Goal: Transaction & Acquisition: Purchase product/service

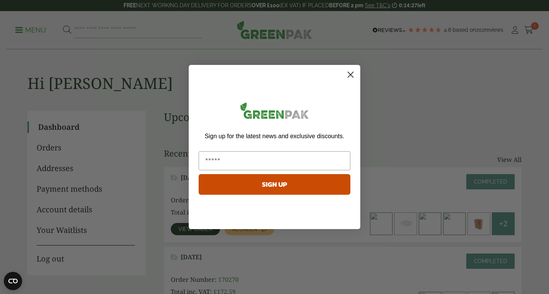
click at [351, 76] on circle "Close dialog" at bounding box center [350, 74] width 13 height 13
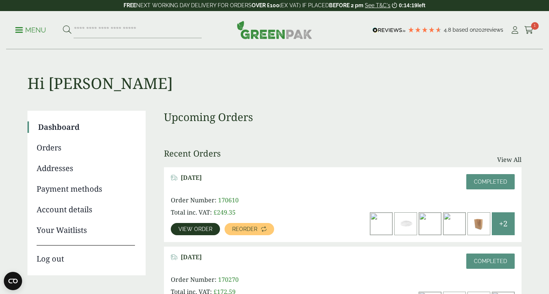
click at [203, 233] on link "View order" at bounding box center [195, 229] width 49 height 12
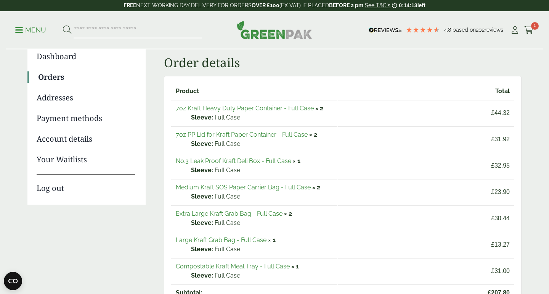
scroll to position [70, 0]
click at [250, 158] on link "No.3 Leak Proof Kraft Deli Box - Full Case" at bounding box center [234, 161] width 116 height 7
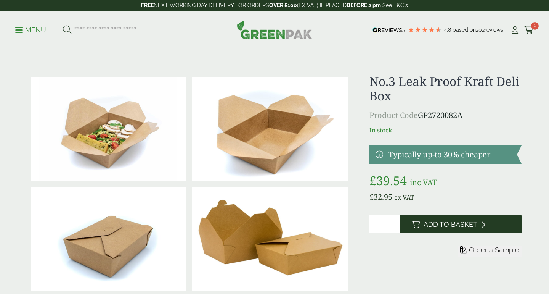
type input "*"
click at [394, 222] on input "*" at bounding box center [385, 224] width 31 height 18
click at [440, 228] on span "Add to Basket" at bounding box center [451, 224] width 54 height 8
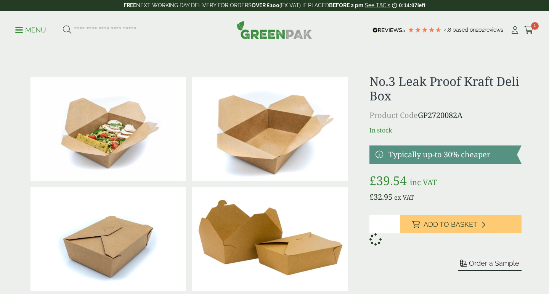
click at [129, 31] on aside "My Basket Medium Kraft Grab Bag - Full Case Medium Kraft Grab Bag - Full Case q…" at bounding box center [274, 147] width 549 height 294
click at [93, 35] on input "search" at bounding box center [138, 30] width 128 height 16
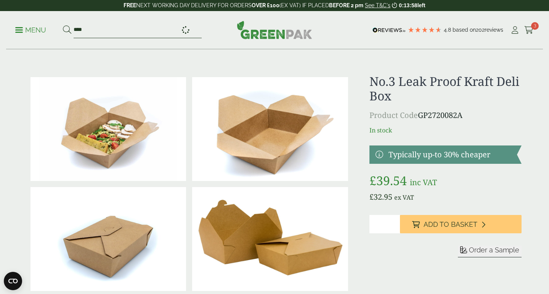
type input "****"
click at [63, 25] on button at bounding box center [67, 30] width 8 height 10
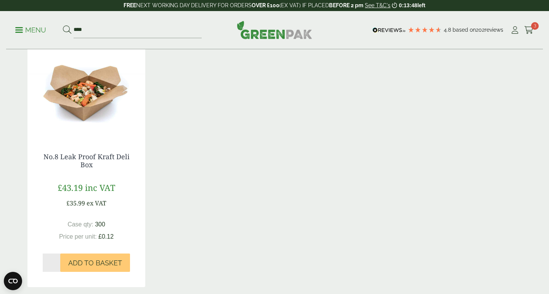
scroll to position [138, 0]
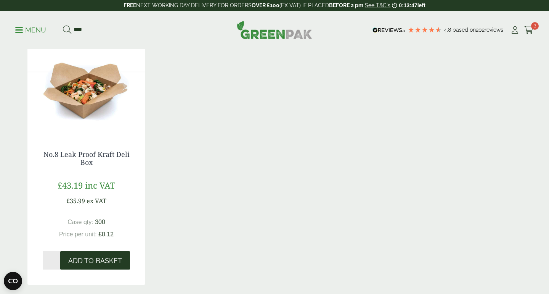
click at [100, 257] on span "Add to Basket" at bounding box center [95, 260] width 54 height 8
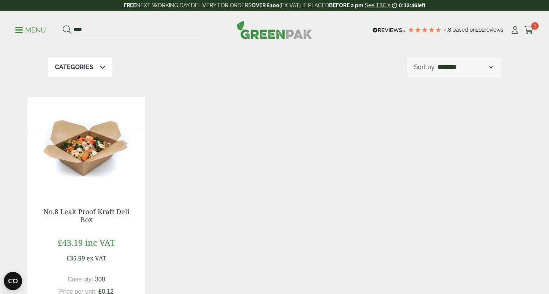
scroll to position [0, 0]
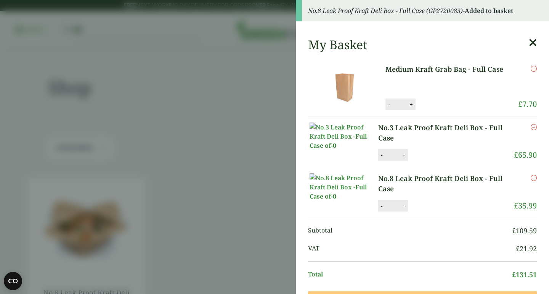
click at [532, 43] on icon at bounding box center [533, 42] width 8 height 11
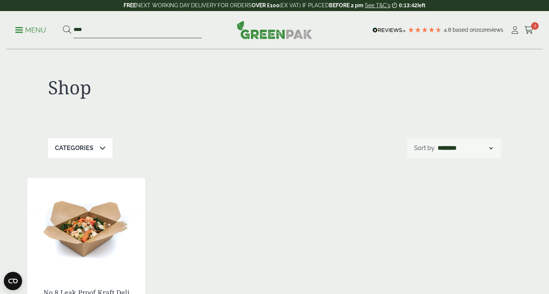
drag, startPoint x: 113, startPoint y: 29, endPoint x: 58, endPoint y: 27, distance: 54.2
click at [58, 27] on ul "Menu ****" at bounding box center [108, 30] width 187 height 16
type input "***"
click at [63, 25] on button at bounding box center [67, 30] width 8 height 10
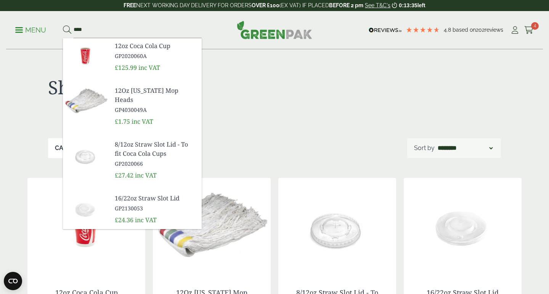
type input "****"
click at [263, 40] on div "Menu **** 12oz Coca Cola Cup GP2020060A" at bounding box center [274, 30] width 537 height 38
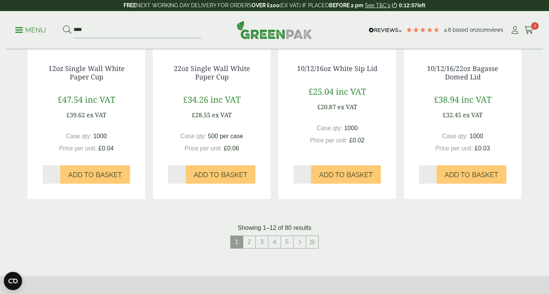
scroll to position [733, 0]
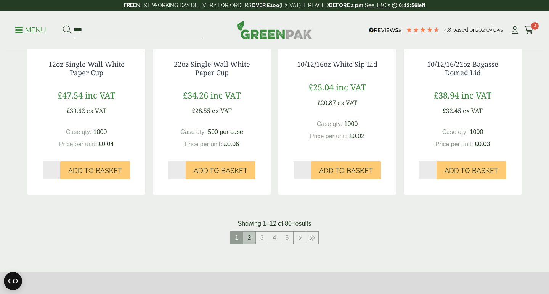
click at [249, 233] on link "2" at bounding box center [249, 238] width 12 height 12
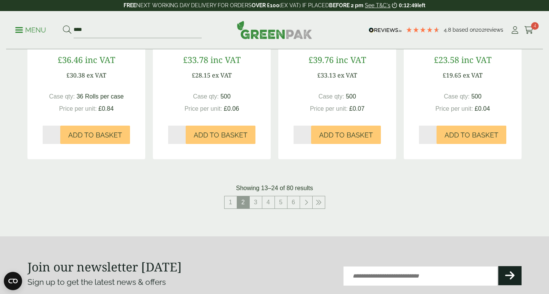
scroll to position [801, 0]
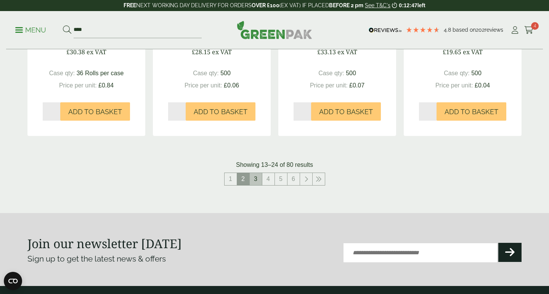
click at [255, 183] on link "3" at bounding box center [256, 179] width 12 height 12
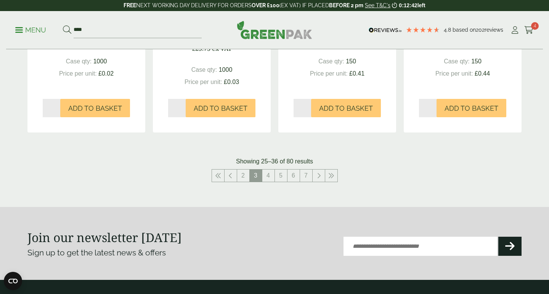
scroll to position [821, 0]
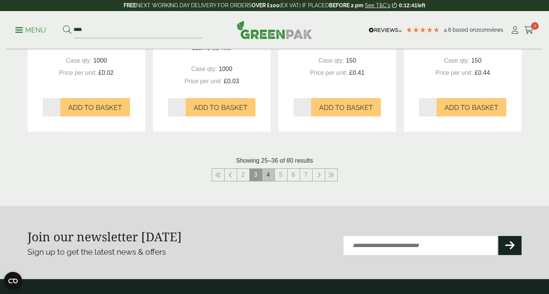
click at [267, 178] on link "4" at bounding box center [268, 175] width 12 height 12
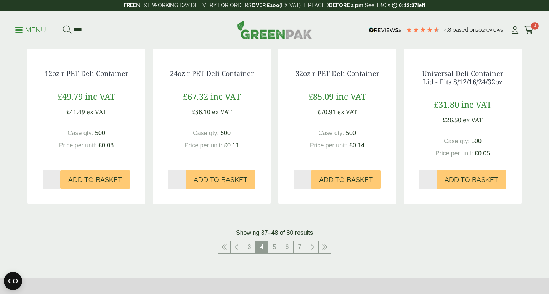
scroll to position [721, 0]
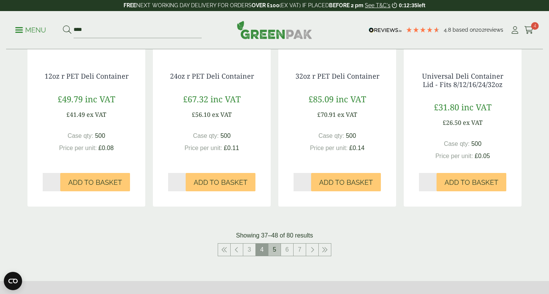
click at [279, 252] on link "5" at bounding box center [275, 249] width 12 height 12
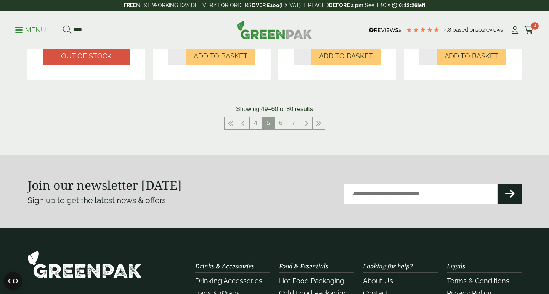
scroll to position [852, 0]
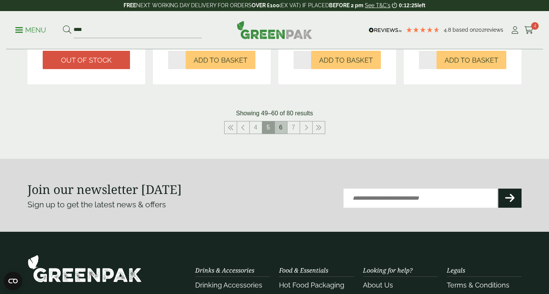
click at [281, 126] on link "6" at bounding box center [281, 127] width 12 height 12
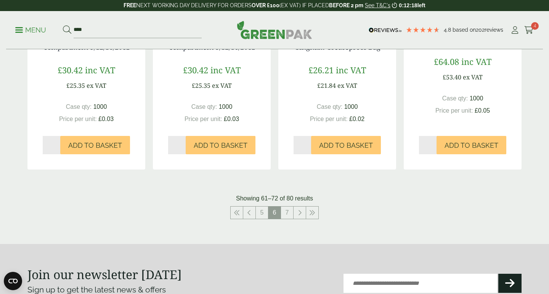
scroll to position [871, 0]
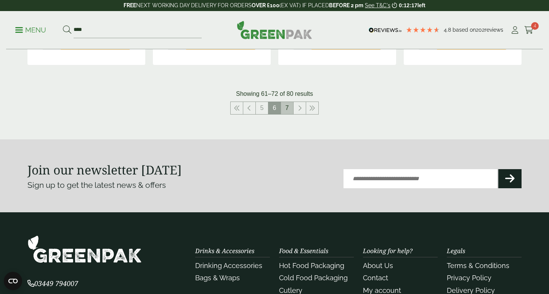
click at [284, 103] on link "7" at bounding box center [287, 108] width 12 height 12
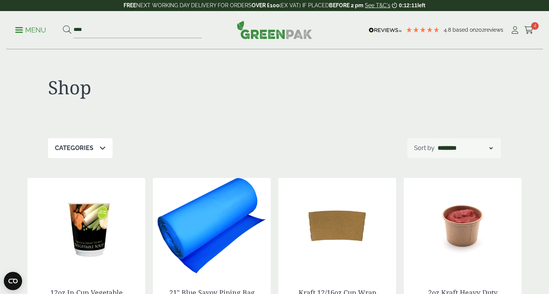
click at [21, 34] on p "Menu" at bounding box center [30, 30] width 31 height 9
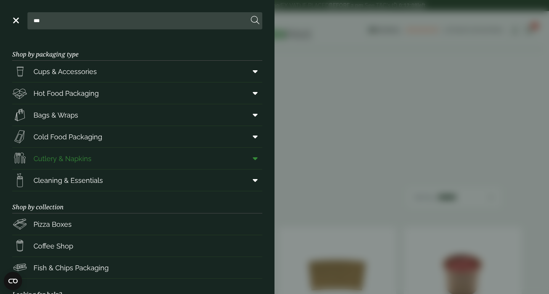
click at [150, 163] on link "Cutlery & Napkins" at bounding box center [137, 158] width 250 height 21
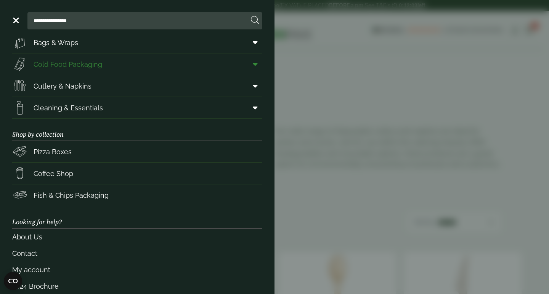
scroll to position [34, 0]
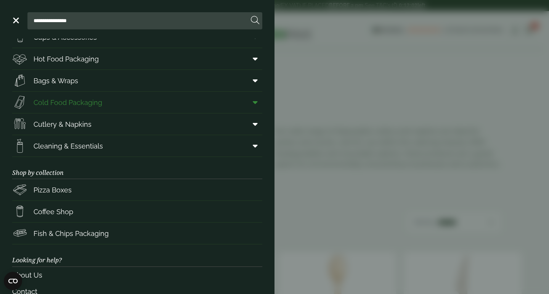
click at [251, 104] on span at bounding box center [253, 102] width 17 height 14
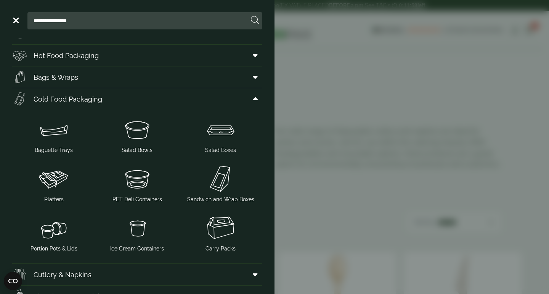
scroll to position [43, 0]
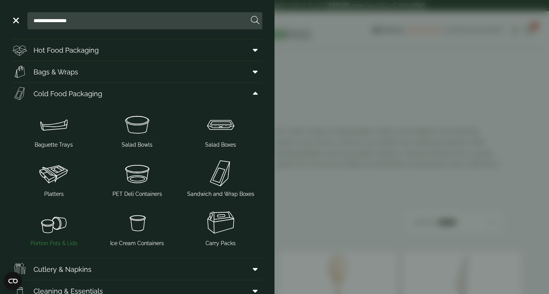
click at [61, 230] on img at bounding box center [53, 222] width 77 height 31
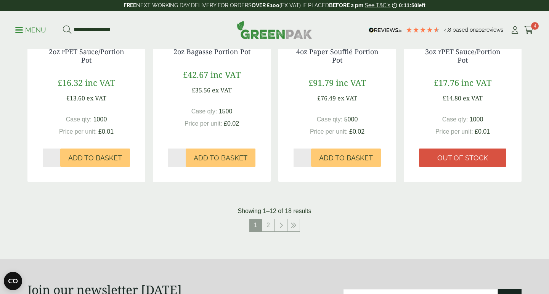
scroll to position [843, 0]
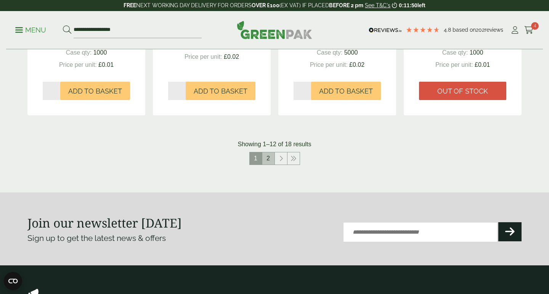
click at [270, 152] on link "2" at bounding box center [268, 158] width 12 height 12
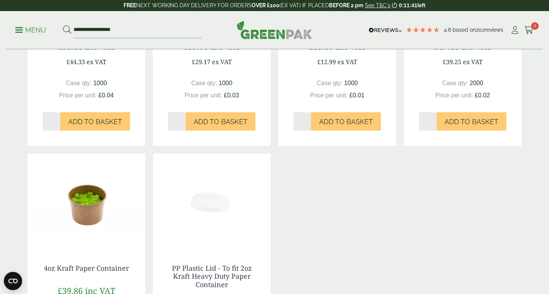
scroll to position [381, 0]
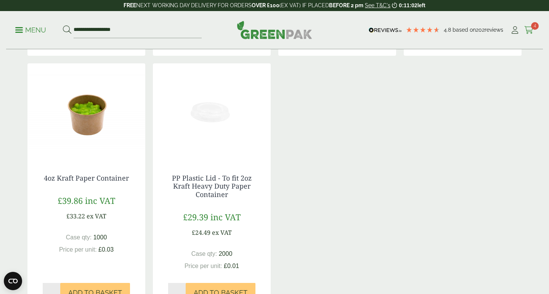
click at [536, 29] on span "4" at bounding box center [535, 26] width 8 height 8
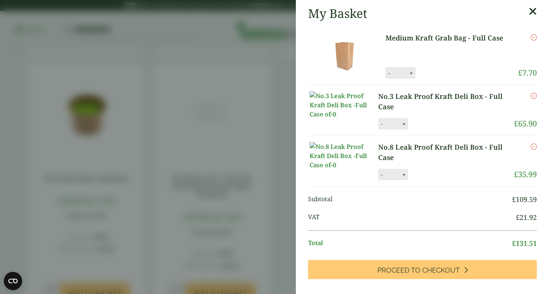
click at [388, 75] on button "-" at bounding box center [389, 73] width 6 height 6
click at [447, 70] on button "Update" at bounding box center [436, 73] width 38 height 11
type input "*"
click at [536, 38] on icon "Remove this item" at bounding box center [534, 37] width 6 height 6
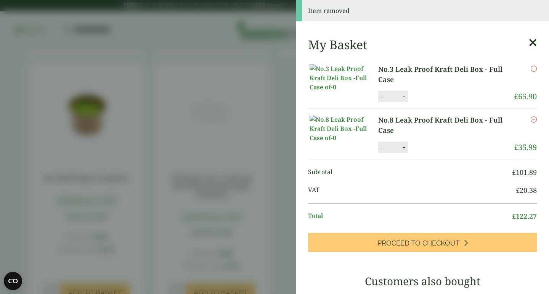
click at [389, 73] on link "No.3 Leak Proof Kraft Deli Box - Full Case" at bounding box center [446, 74] width 136 height 21
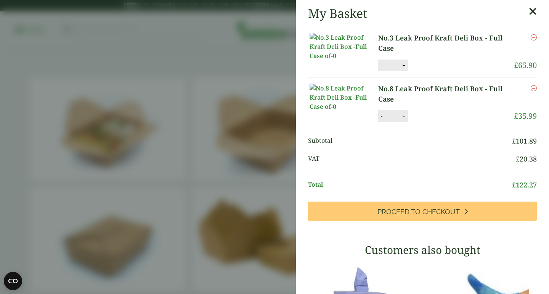
click at [405, 69] on button "+" at bounding box center [404, 65] width 8 height 6
type input "*"
click at [439, 71] on button "Update" at bounding box center [429, 65] width 38 height 11
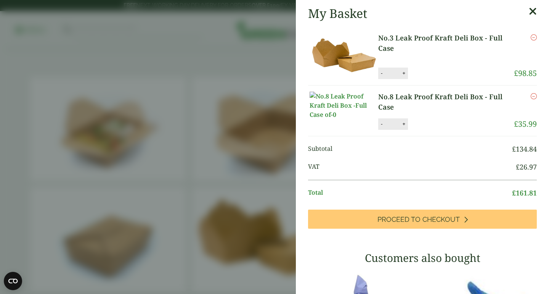
click at [404, 127] on button "+" at bounding box center [404, 124] width 8 height 6
type input "*"
click at [384, 73] on button "-" at bounding box center [382, 73] width 6 height 6
type input "*"
click at [423, 130] on button "Update" at bounding box center [429, 123] width 38 height 11
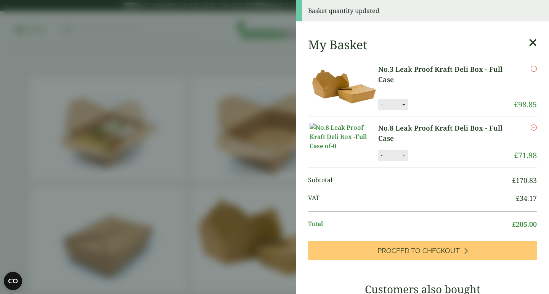
click at [383, 103] on button "-" at bounding box center [382, 104] width 6 height 6
type input "*"
click at [429, 103] on button "Update" at bounding box center [429, 104] width 38 height 11
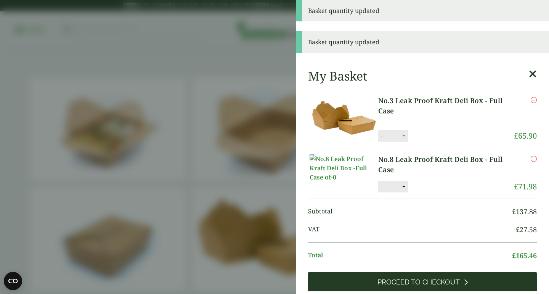
click at [431, 280] on link "Proceed to Checkout" at bounding box center [422, 281] width 229 height 19
